Goal: Transaction & Acquisition: Purchase product/service

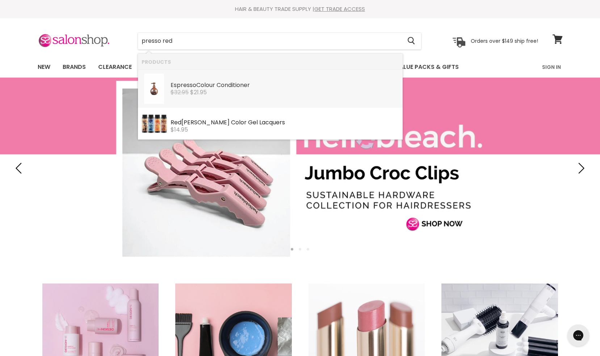
click at [282, 91] on div "$32.95 $21.95" at bounding box center [285, 92] width 229 height 7
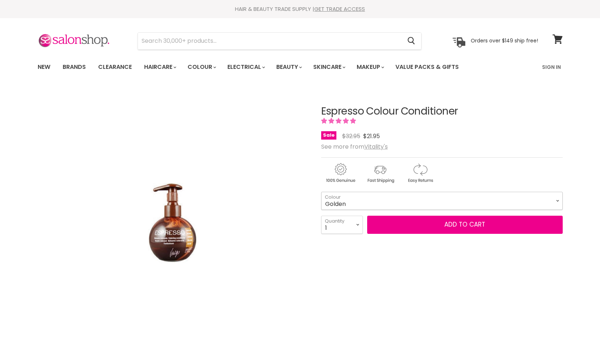
click at [321, 192] on select "Golden Latte Red Brown Cappuccino Copper Platinum Platinum Blonde Violet" at bounding box center [442, 201] width 242 height 18
click option "Red" at bounding box center [0, 0] width 0 height 0
select select "Red"
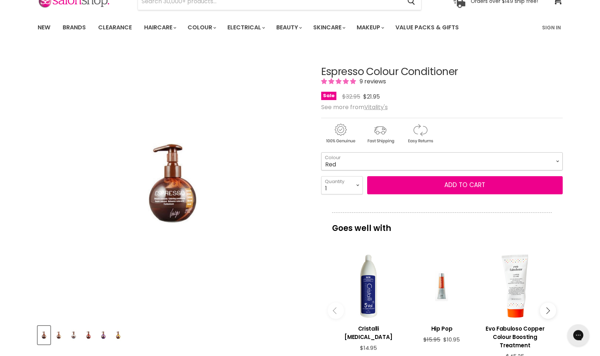
scroll to position [30, 0]
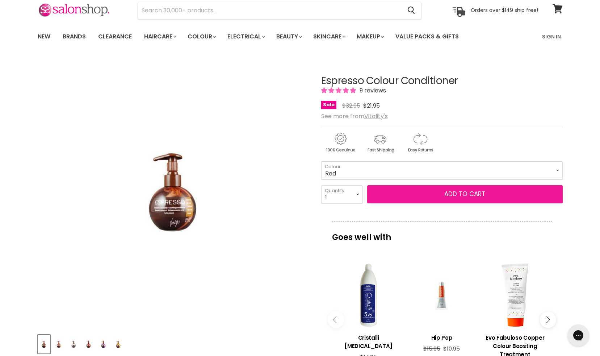
click at [477, 190] on button "Add to cart" at bounding box center [465, 194] width 196 height 18
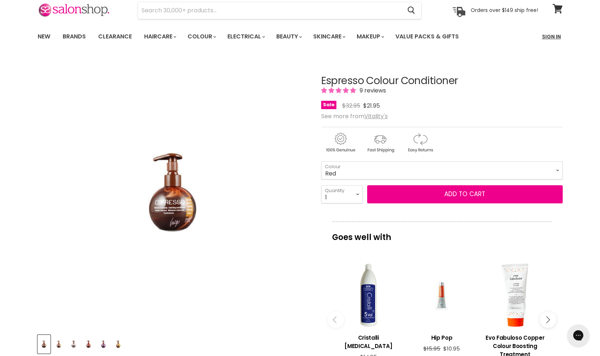
click at [555, 34] on link "Sign In" at bounding box center [552, 36] width 28 height 15
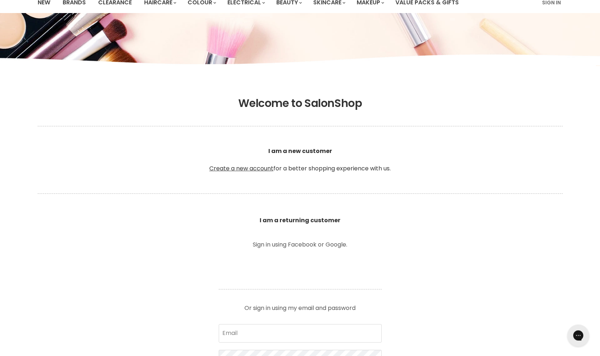
scroll to position [122, 0]
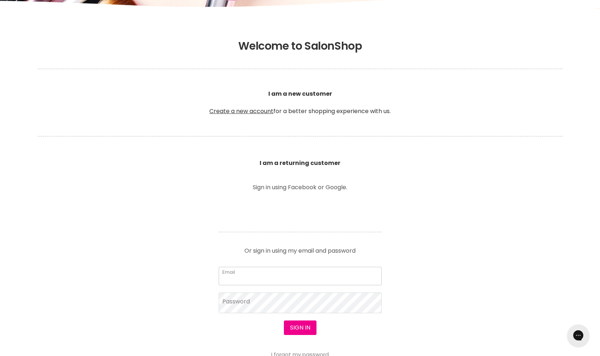
click at [331, 271] on input "Email" at bounding box center [300, 276] width 163 height 18
type input "[EMAIL_ADDRESS][DOMAIN_NAME]"
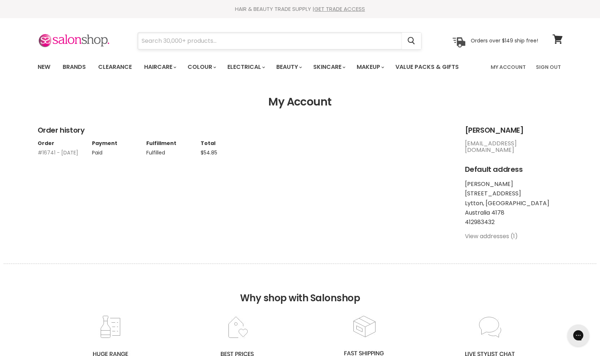
click at [209, 43] on input "Search" at bounding box center [270, 41] width 264 height 17
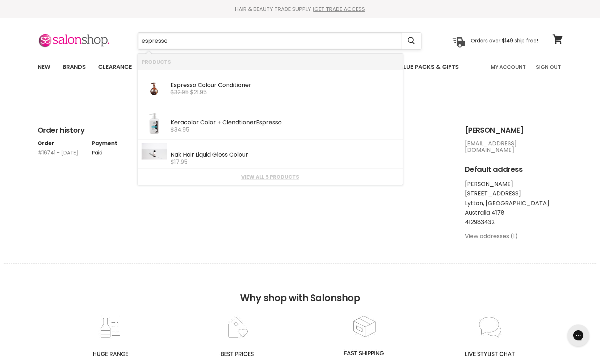
type input "espresso"
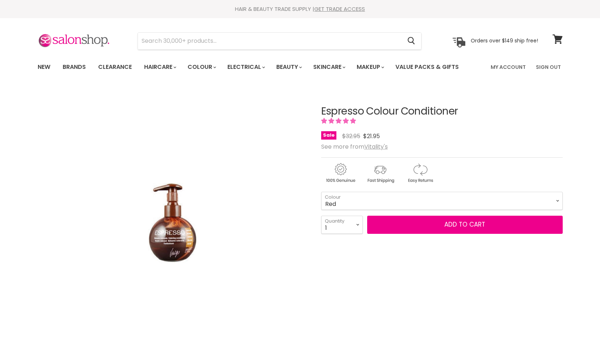
click option "Red" at bounding box center [0, 0] width 0 height 0
select select "Red"
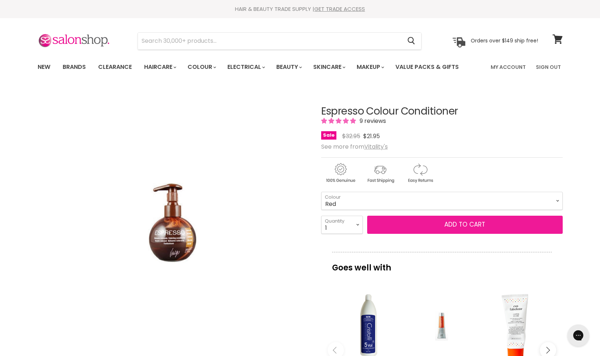
click at [472, 228] on button "Add to cart" at bounding box center [465, 225] width 196 height 18
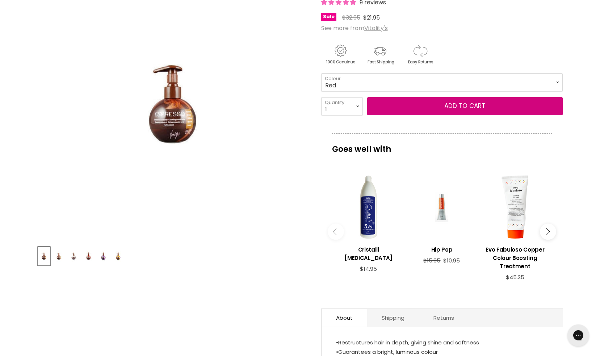
scroll to position [61, 0]
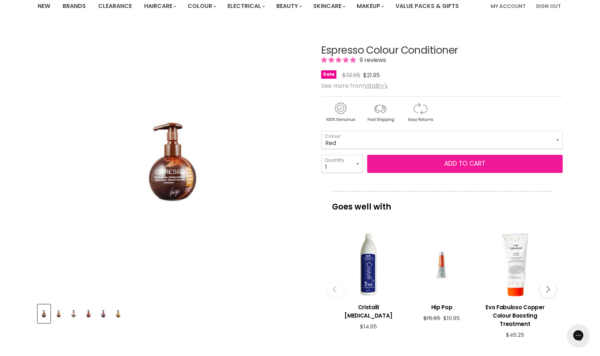
click at [457, 164] on button "Add to cart" at bounding box center [465, 164] width 196 height 18
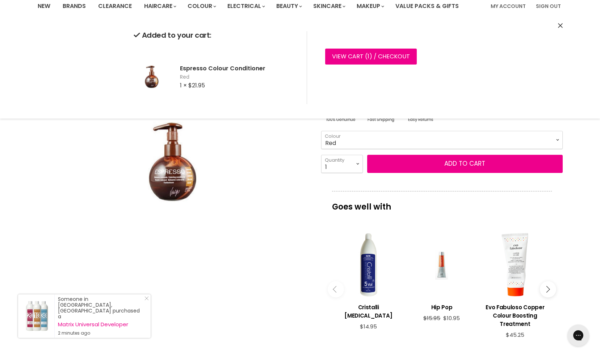
click at [559, 23] on button "Close" at bounding box center [560, 26] width 5 height 8
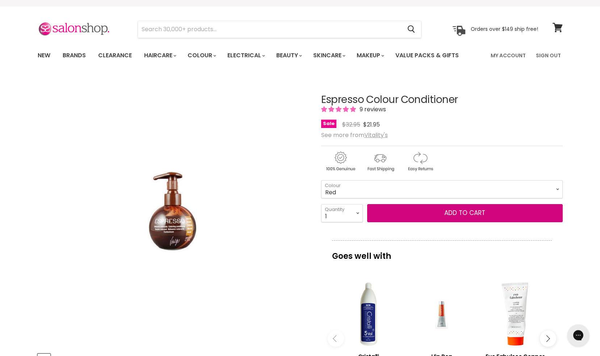
scroll to position [0, 0]
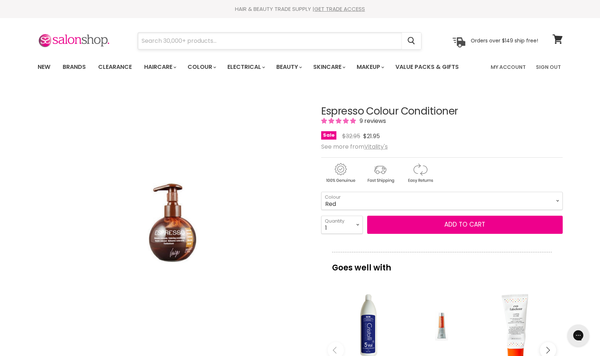
click at [205, 43] on input "Search" at bounding box center [270, 41] width 264 height 17
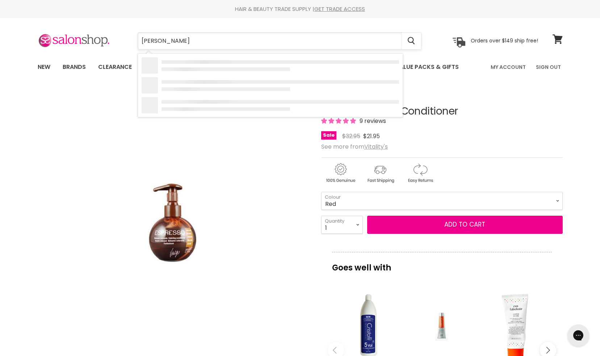
type input "de lorenzo"
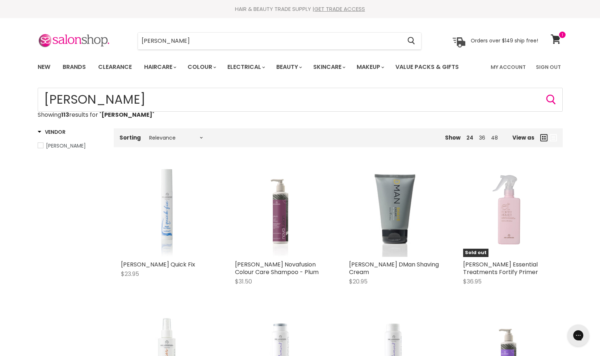
scroll to position [20, 0]
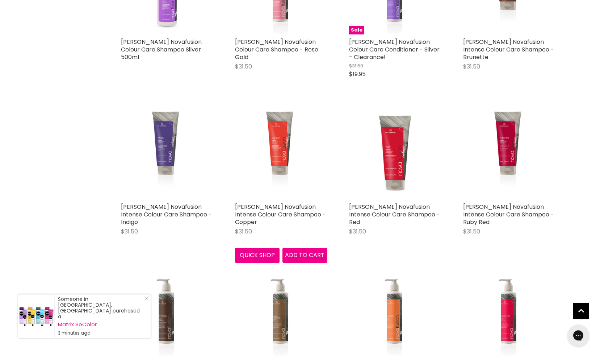
scroll to position [1643, 0]
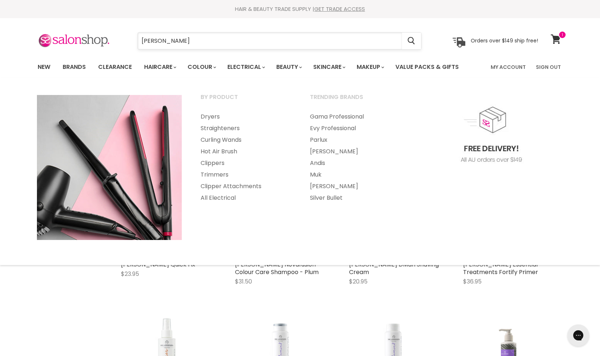
click at [242, 38] on input "de lorenzo" at bounding box center [270, 41] width 264 height 17
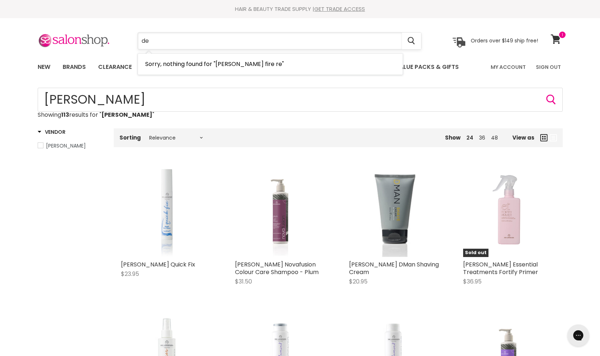
type input "d"
type input "fire red"
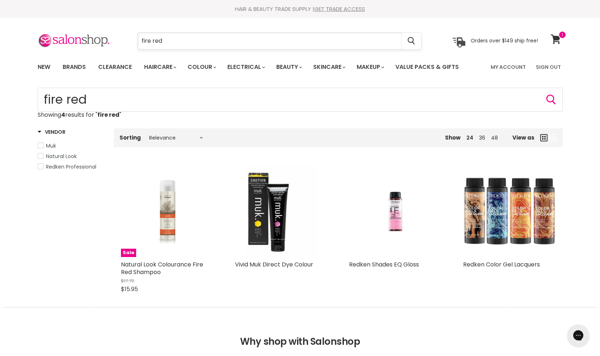
click at [191, 41] on input "fire red" at bounding box center [270, 41] width 264 height 17
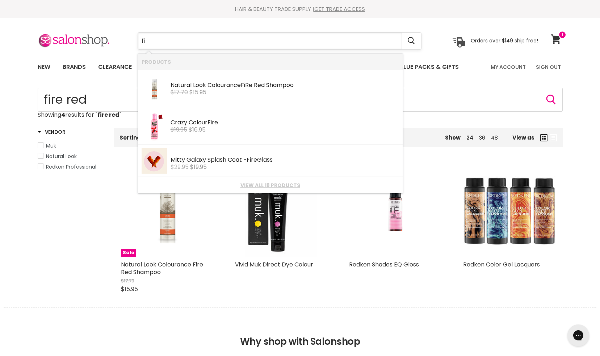
type input "f"
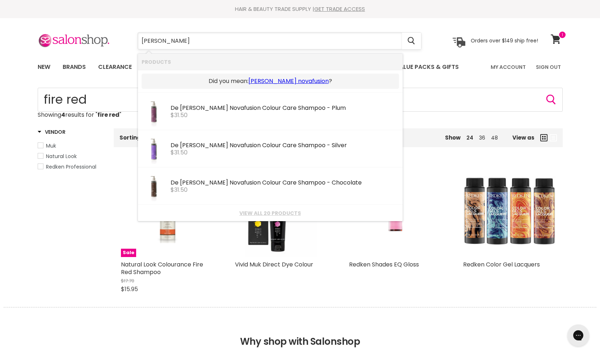
type input "de lorenzo novafusion"
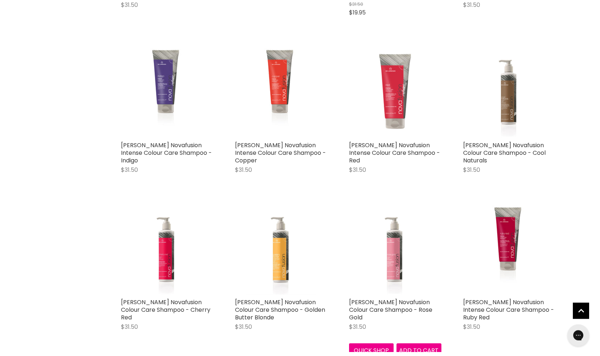
scroll to position [426, 0]
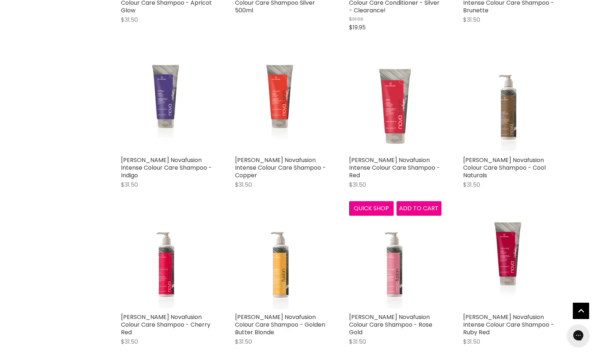
click at [423, 96] on img "Main content" at bounding box center [395, 106] width 92 height 92
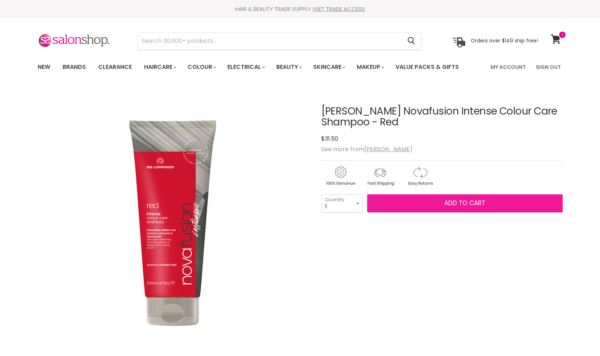
drag, startPoint x: 0, startPoint y: 0, endPoint x: 468, endPoint y: 201, distance: 509.8
click at [468, 201] on span "Add to cart" at bounding box center [465, 203] width 41 height 9
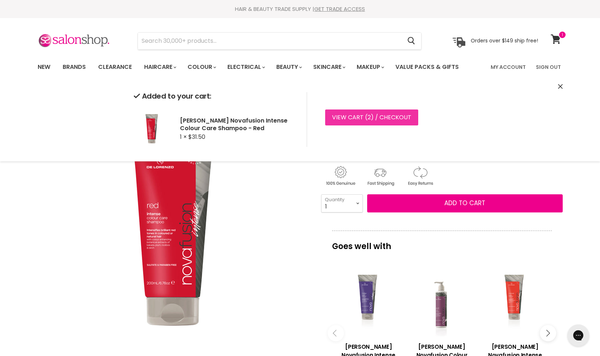
click at [368, 118] on span "2" at bounding box center [369, 117] width 3 height 8
